Goal: Transaction & Acquisition: Purchase product/service

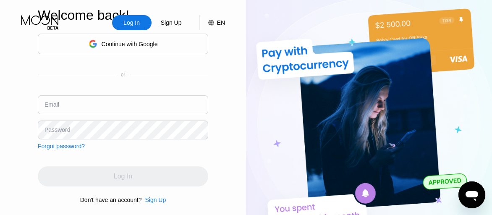
click at [142, 44] on div "Continue with Google" at bounding box center [130, 44] width 56 height 7
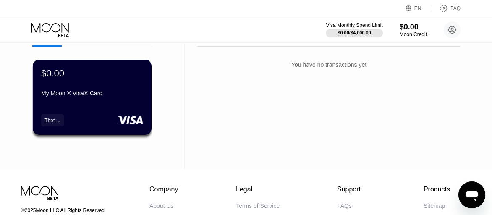
scroll to position [42, 0]
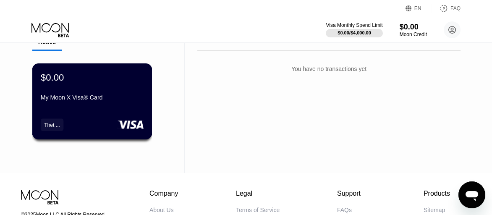
click at [51, 123] on div "Thet ..." at bounding box center [52, 125] width 16 height 6
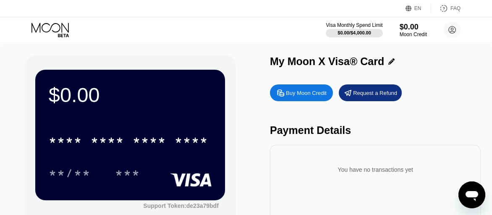
click at [319, 95] on div "Buy Moon Credit" at bounding box center [306, 92] width 41 height 7
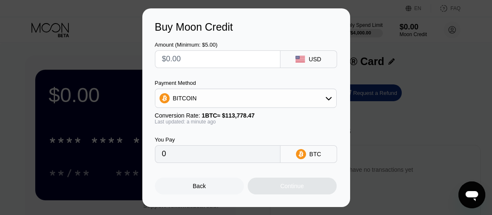
click at [329, 100] on icon at bounding box center [329, 98] width 6 height 3
click at [329, 100] on icon at bounding box center [329, 98] width 7 height 7
click at [329, 100] on icon at bounding box center [329, 98] width 6 height 3
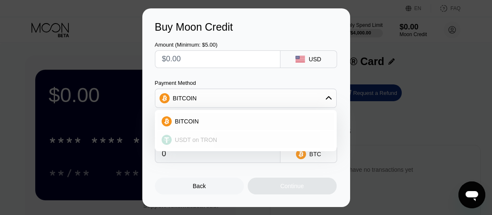
click at [210, 141] on span "USDT on TRON" at bounding box center [196, 140] width 42 height 7
click at [210, 141] on div "You Pay" at bounding box center [218, 140] width 126 height 6
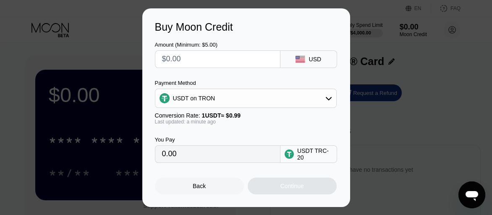
type input "0.00"
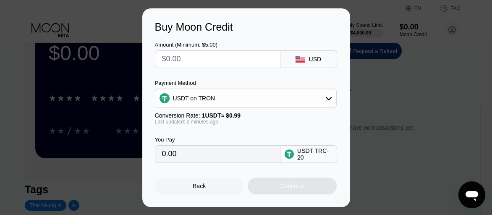
click at [203, 186] on div "Back" at bounding box center [199, 186] width 13 height 7
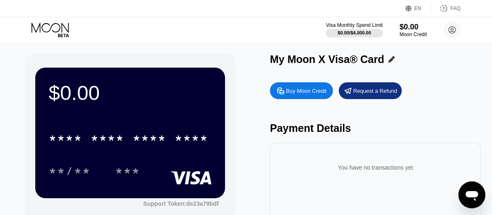
scroll to position [0, 0]
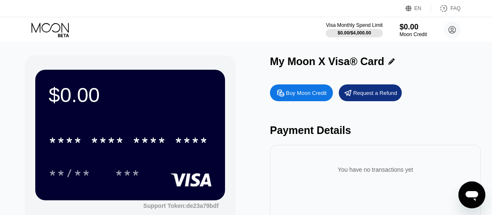
click at [366, 96] on div "Request a Refund" at bounding box center [375, 92] width 44 height 7
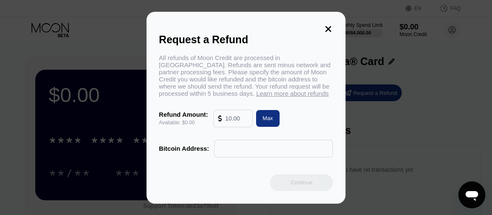
click at [242, 119] on input "text" at bounding box center [237, 118] width 23 height 17
click at [267, 120] on div "Max" at bounding box center [268, 118] width 11 height 7
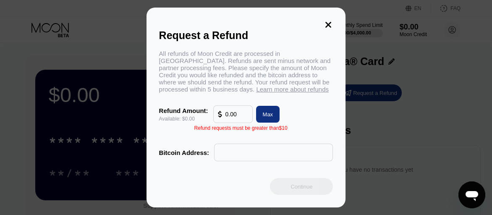
click at [235, 120] on input "0.00" at bounding box center [237, 114] width 23 height 17
type input "0"
type input "0.00"
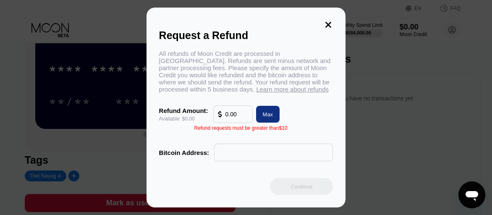
scroll to position [84, 0]
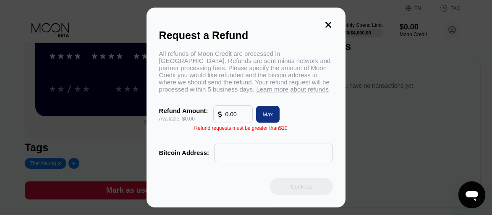
click at [226, 158] on input "text" at bounding box center [274, 152] width 110 height 17
click at [195, 156] on div "Bitcoin Address:" at bounding box center [184, 152] width 50 height 7
click at [329, 20] on icon at bounding box center [328, 24] width 9 height 9
click at [329, 18] on div "Request a Refund All refunds of Moon Credit are processed in [GEOGRAPHIC_DATA].…" at bounding box center [247, 108] width 200 height 200
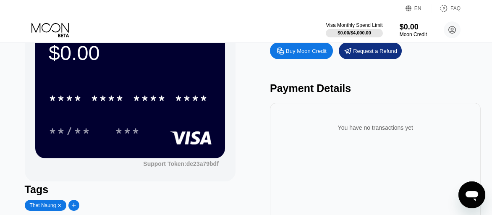
scroll to position [0, 0]
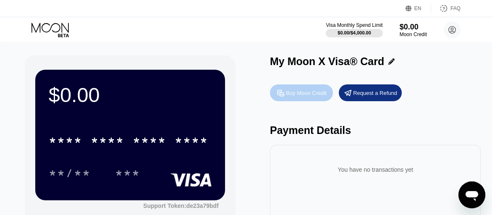
click at [309, 100] on div "Buy Moon Credit" at bounding box center [301, 92] width 63 height 17
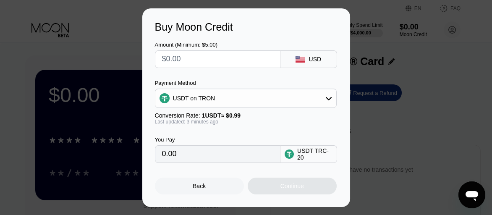
click at [329, 100] on icon at bounding box center [329, 98] width 6 height 3
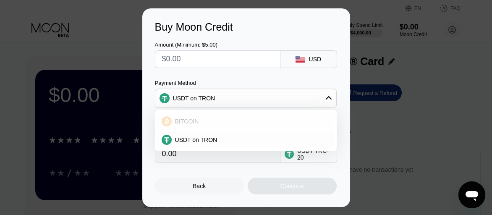
click at [186, 122] on span "BITCOIN" at bounding box center [187, 121] width 24 height 7
click at [186, 122] on div "Last updated: 3 minutes ago" at bounding box center [246, 122] width 182 height 6
type input "0"
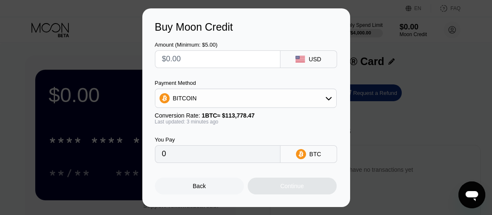
click at [293, 125] on div "Last updated: 3 minutes ago" at bounding box center [246, 122] width 182 height 6
click at [306, 158] on icon at bounding box center [301, 154] width 10 height 10
click at [301, 157] on icon at bounding box center [301, 154] width 5 height 6
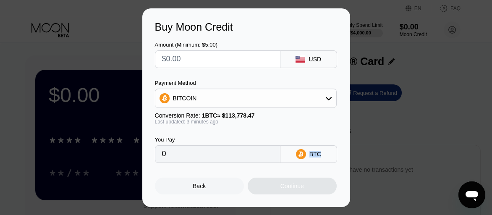
click at [301, 157] on icon at bounding box center [301, 154] width 5 height 6
click at [303, 134] on div "You Pay 0 BTC" at bounding box center [246, 144] width 183 height 38
click at [300, 60] on rect at bounding box center [300, 59] width 9 height 7
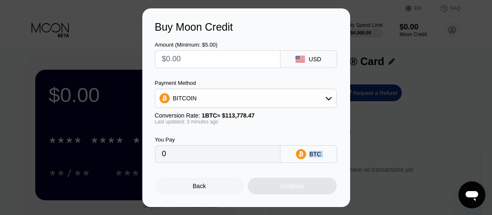
click at [300, 60] on rect at bounding box center [300, 59] width 9 height 7
click at [189, 158] on input "0" at bounding box center [217, 154] width 111 height 17
click at [179, 157] on input "0" at bounding box center [217, 154] width 111 height 17
click at [183, 159] on input "0" at bounding box center [217, 154] width 111 height 17
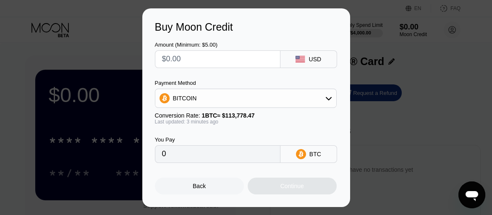
click at [168, 158] on input "0" at bounding box center [217, 154] width 111 height 17
click at [313, 121] on div "Last updated: 3 minutes ago" at bounding box center [246, 122] width 182 height 6
click at [259, 62] on input "text" at bounding box center [217, 59] width 111 height 17
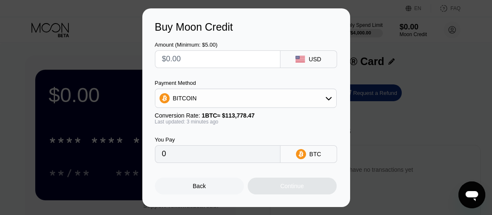
type input "$5"
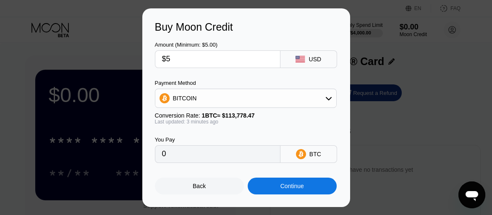
type input "0.00004393"
type input "$5"
click at [326, 80] on div "Payment Method" at bounding box center [246, 83] width 182 height 6
click at [271, 187] on div "Continue" at bounding box center [292, 186] width 89 height 17
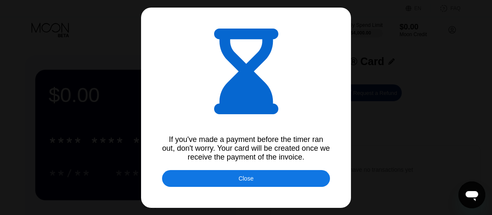
click at [272, 179] on div "Close" at bounding box center [246, 178] width 168 height 17
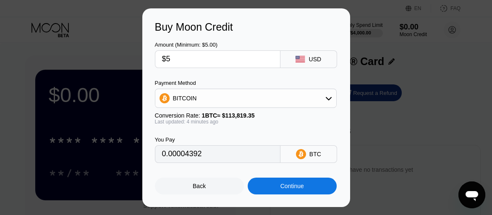
type input "0.00004392"
click at [330, 99] on icon at bounding box center [329, 98] width 7 height 7
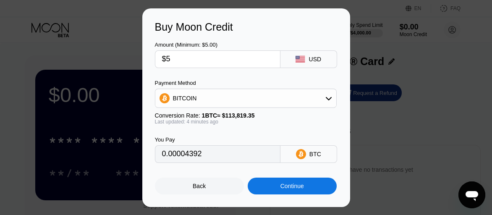
click at [330, 99] on icon at bounding box center [329, 98] width 7 height 7
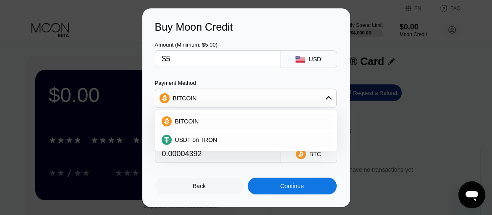
click at [210, 57] on input "$5" at bounding box center [217, 59] width 111 height 17
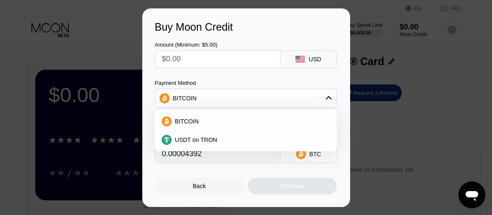
type input "0"
type input "$7"
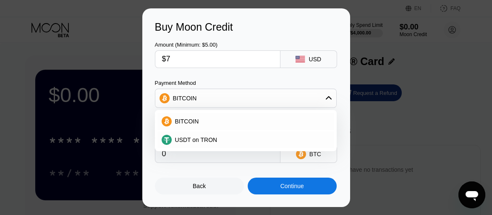
type input "0.00006148"
type input "$7"
click at [198, 139] on span "USDT on TRON" at bounding box center [196, 140] width 42 height 7
type input "7.07"
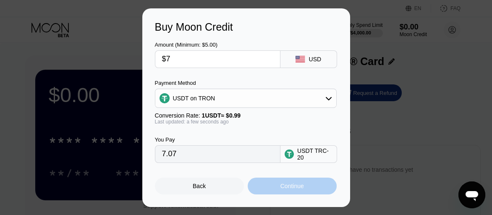
click at [312, 186] on div "Continue" at bounding box center [292, 186] width 89 height 17
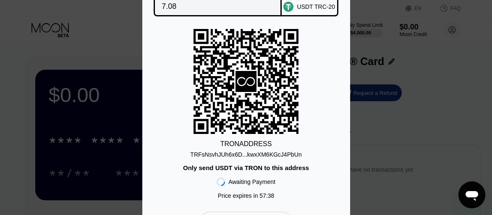
click at [294, 155] on div "TRFsNsvhJUh6x6D...kwxXM6KGcJ4PbUn" at bounding box center [245, 154] width 111 height 7
